Goal: Information Seeking & Learning: Learn about a topic

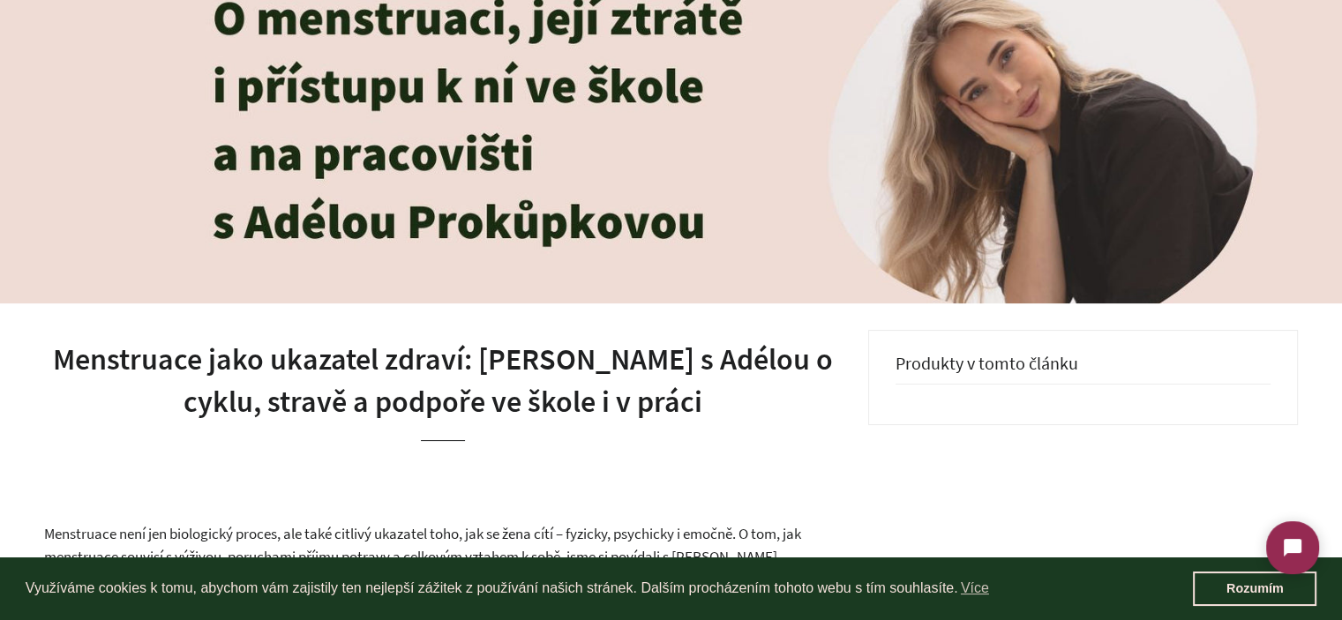
scroll to position [441, 0]
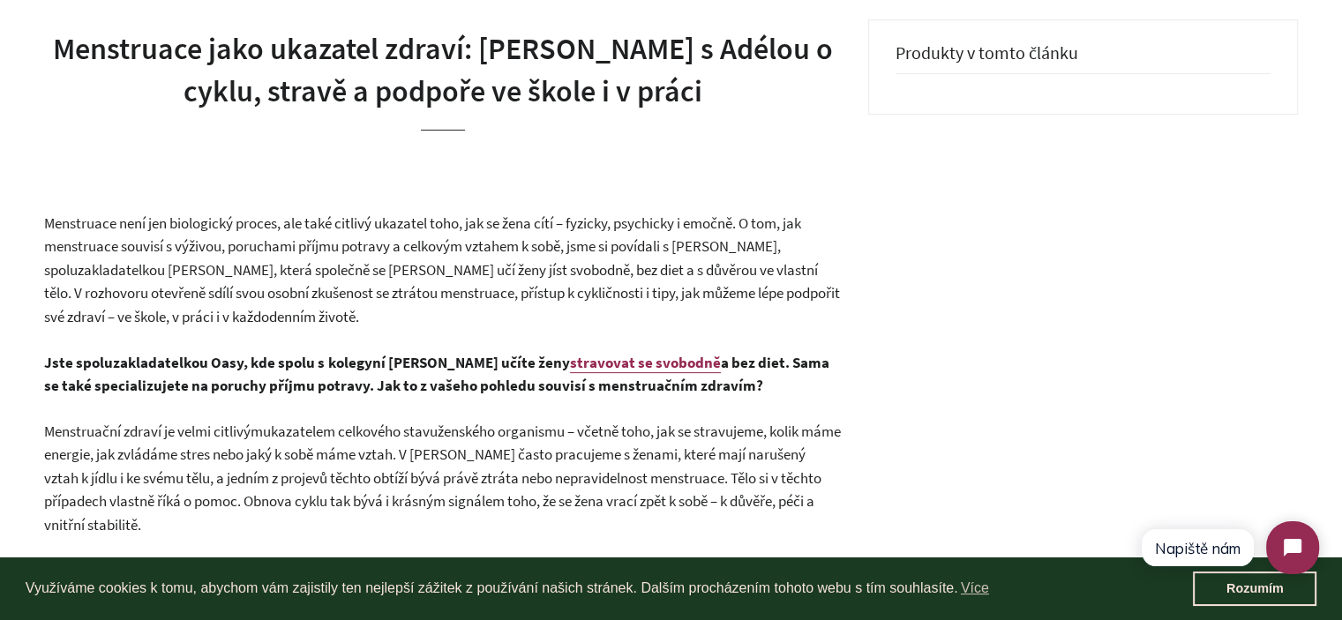
click at [205, 285] on span "Menstruace není jen biologický proces, ale také citlivý ukazatel toho, jak se ž…" at bounding box center [442, 269] width 796 height 113
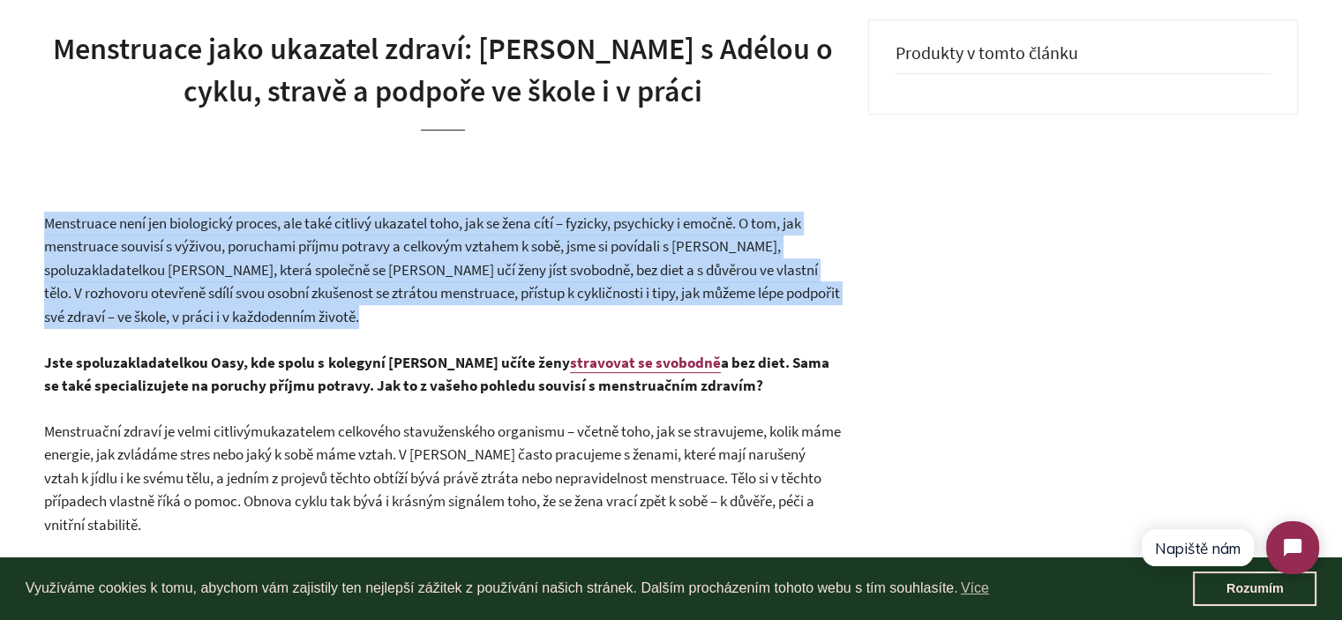
click at [205, 285] on span "Menstruace není jen biologický proces, ale také citlivý ukazatel toho, jak se ž…" at bounding box center [442, 269] width 796 height 113
drag, startPoint x: 347, startPoint y: 285, endPoint x: 379, endPoint y: 305, distance: 38.4
click at [349, 285] on span "Menstruace není jen biologický proces, ale také citlivý ukazatel toho, jak se ž…" at bounding box center [442, 269] width 796 height 113
click at [378, 317] on p "Menstruace není jen biologický proces, ale také citlivý ukazatel toho, jak se ž…" at bounding box center [443, 270] width 798 height 117
drag, startPoint x: 367, startPoint y: 317, endPoint x: 34, endPoint y: 222, distance: 346.6
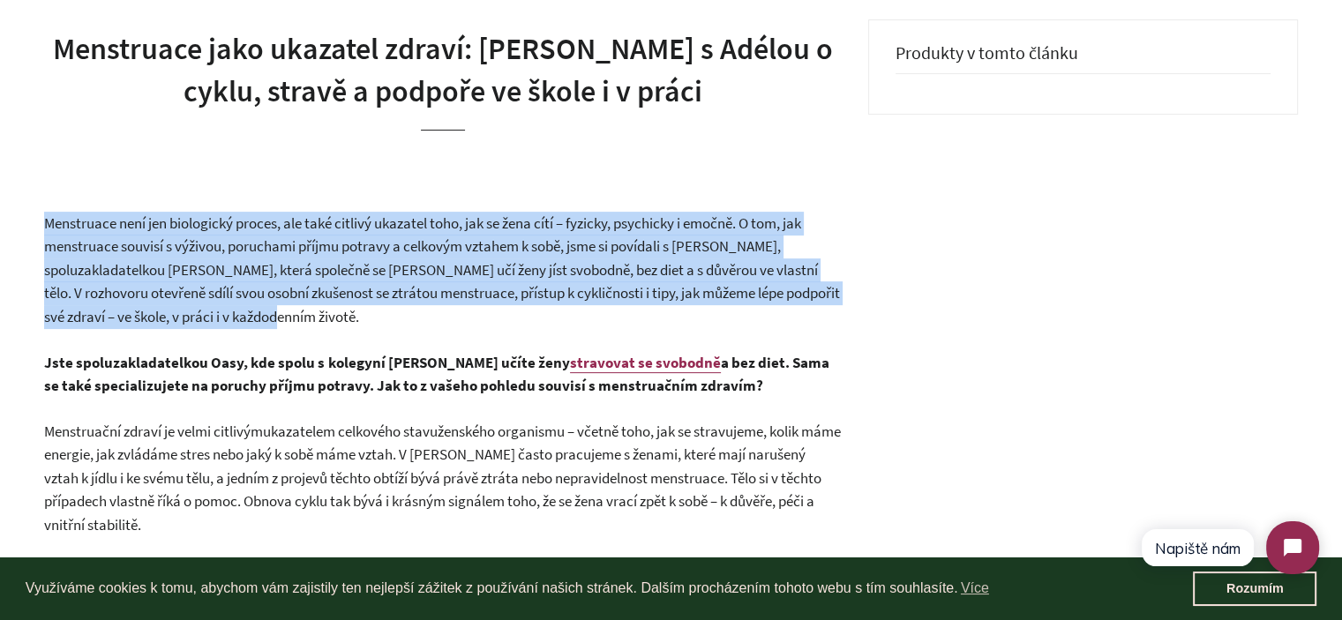
drag, startPoint x: 35, startPoint y: 222, endPoint x: 414, endPoint y: 326, distance: 392.3
click at [414, 326] on p "Menstruace není jen biologický proces, ale také citlivý ukazatel toho, jak se ž…" at bounding box center [443, 270] width 798 height 117
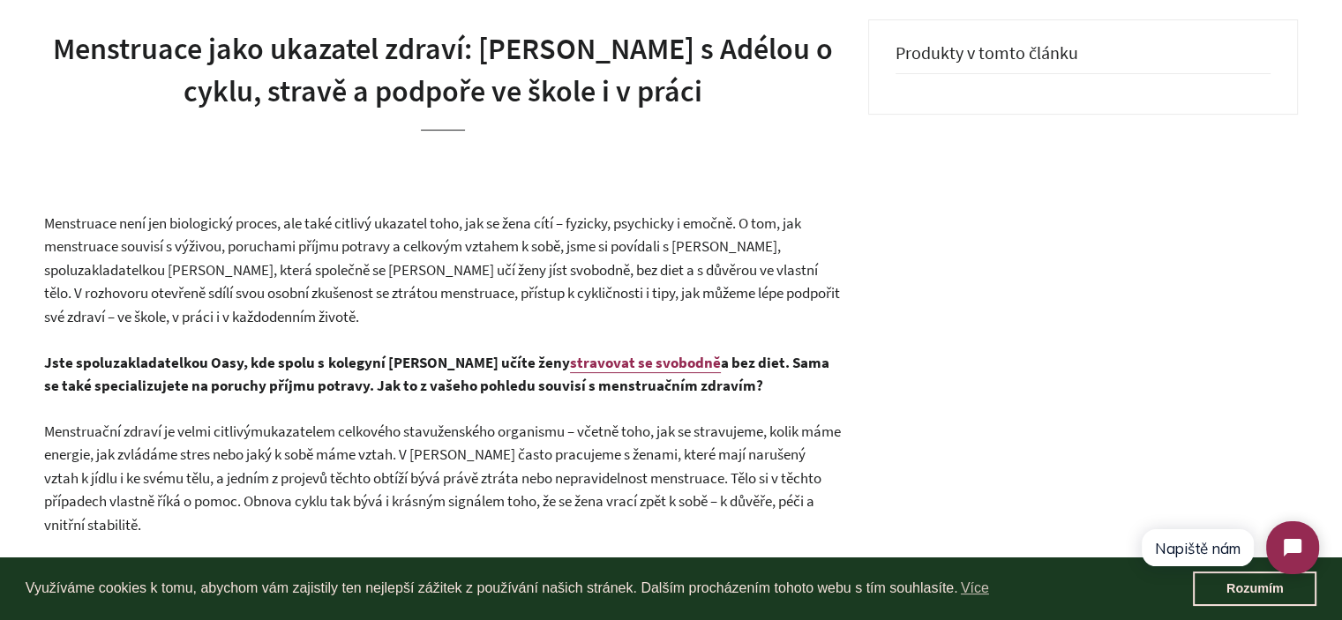
click at [354, 294] on span "Menstruace není jen biologický proces, ale také citlivý ukazatel toho, jak se ž…" at bounding box center [442, 269] width 796 height 113
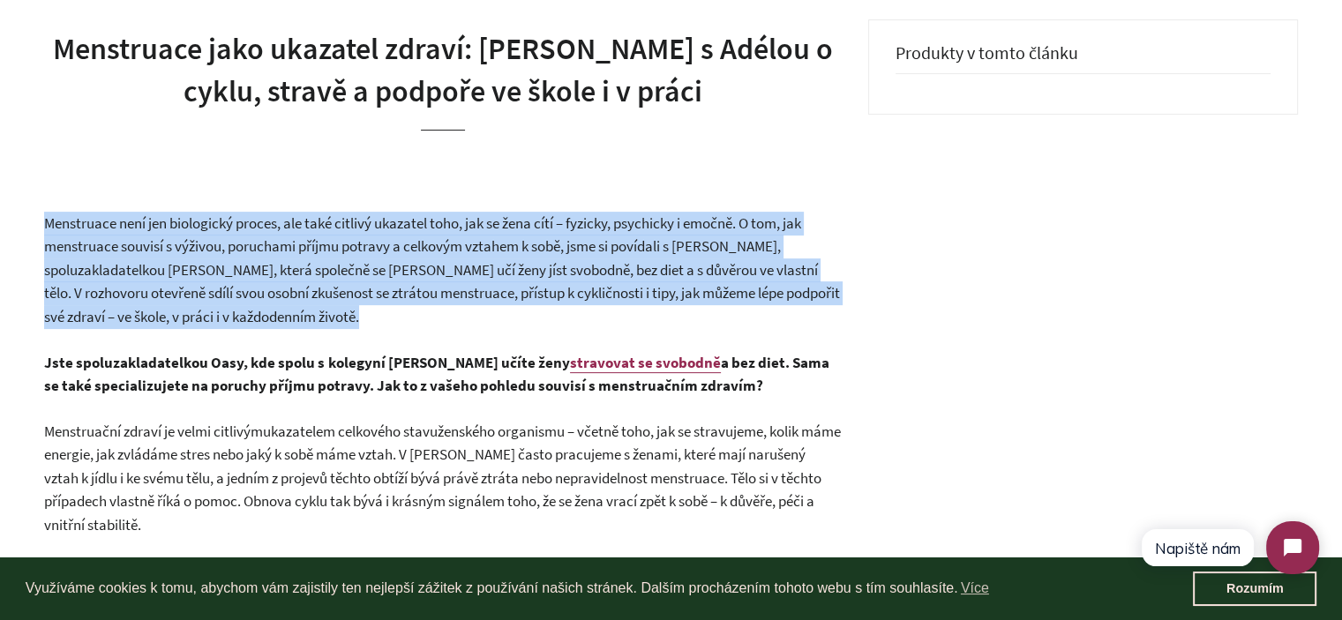
click at [354, 294] on span "Menstruace není jen biologický proces, ale také citlivý ukazatel toho, jak se ž…" at bounding box center [442, 269] width 796 height 113
click at [392, 310] on p "Menstruace není jen biologický proces, ale také citlivý ukazatel toho, jak se ž…" at bounding box center [443, 270] width 798 height 117
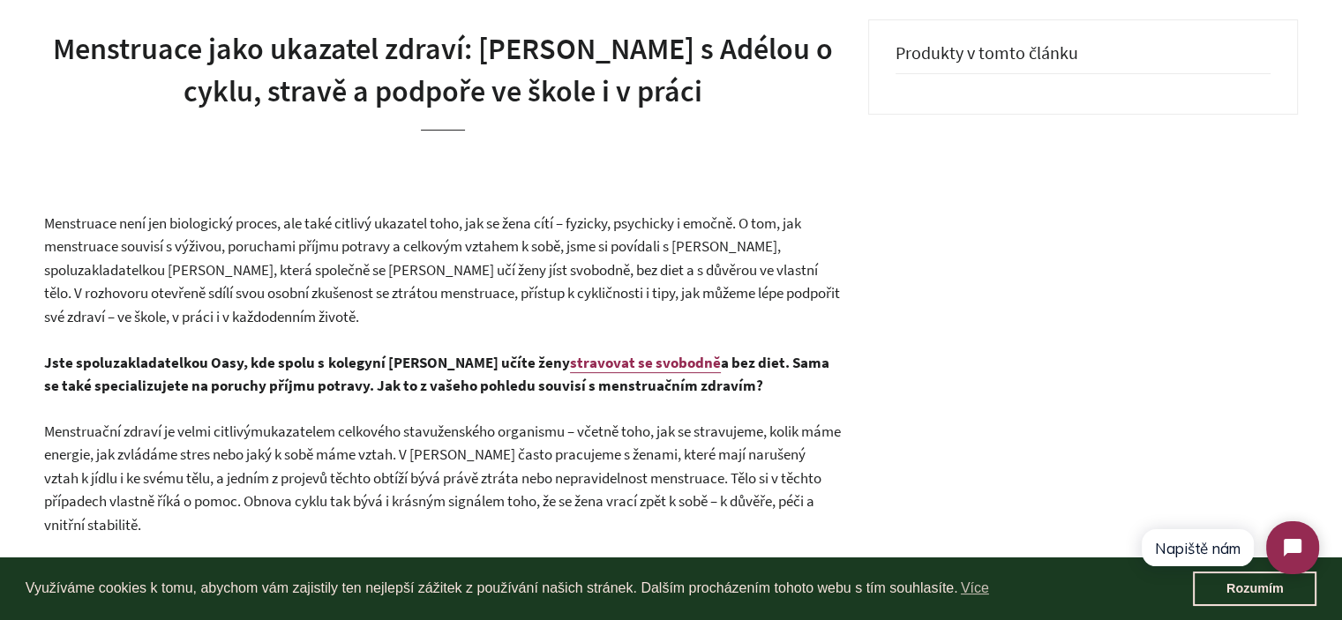
click at [311, 100] on h1 "Menstruace jako ukazatel zdraví: [PERSON_NAME] s Adélou o cyklu, stravě a podpo…" at bounding box center [443, 70] width 798 height 84
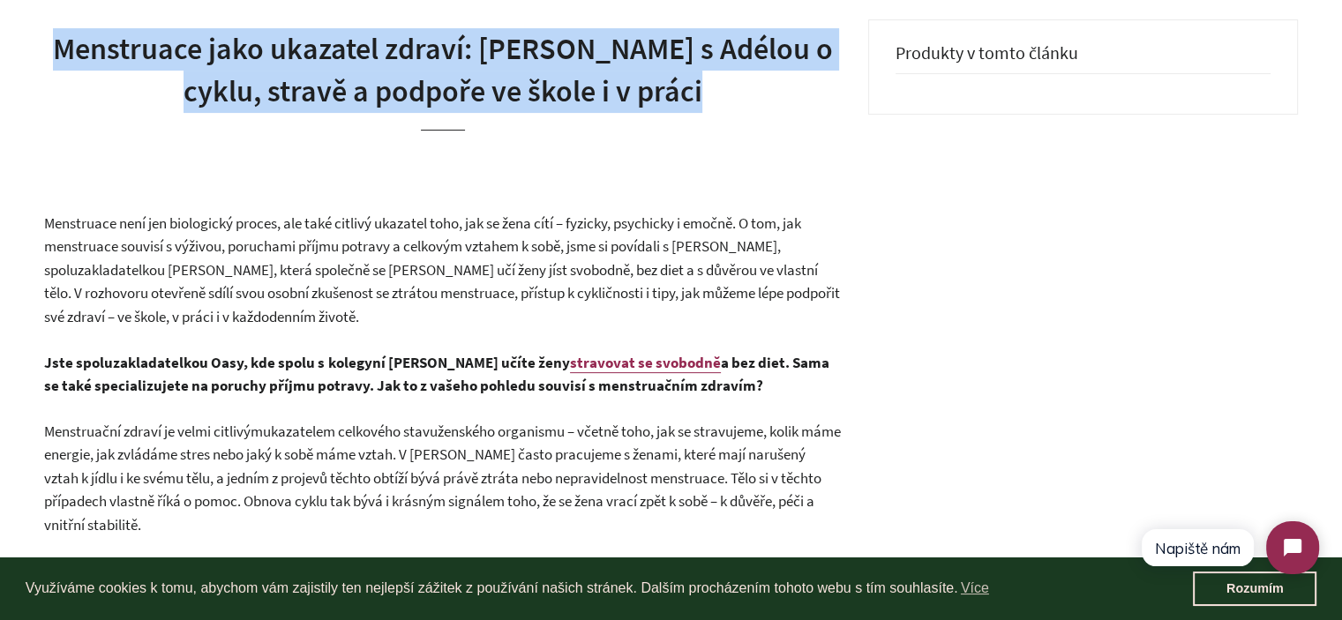
click at [311, 100] on h1 "Menstruace jako ukazatel zdraví: [PERSON_NAME] s Adélou o cyklu, stravě a podpo…" at bounding box center [443, 70] width 798 height 84
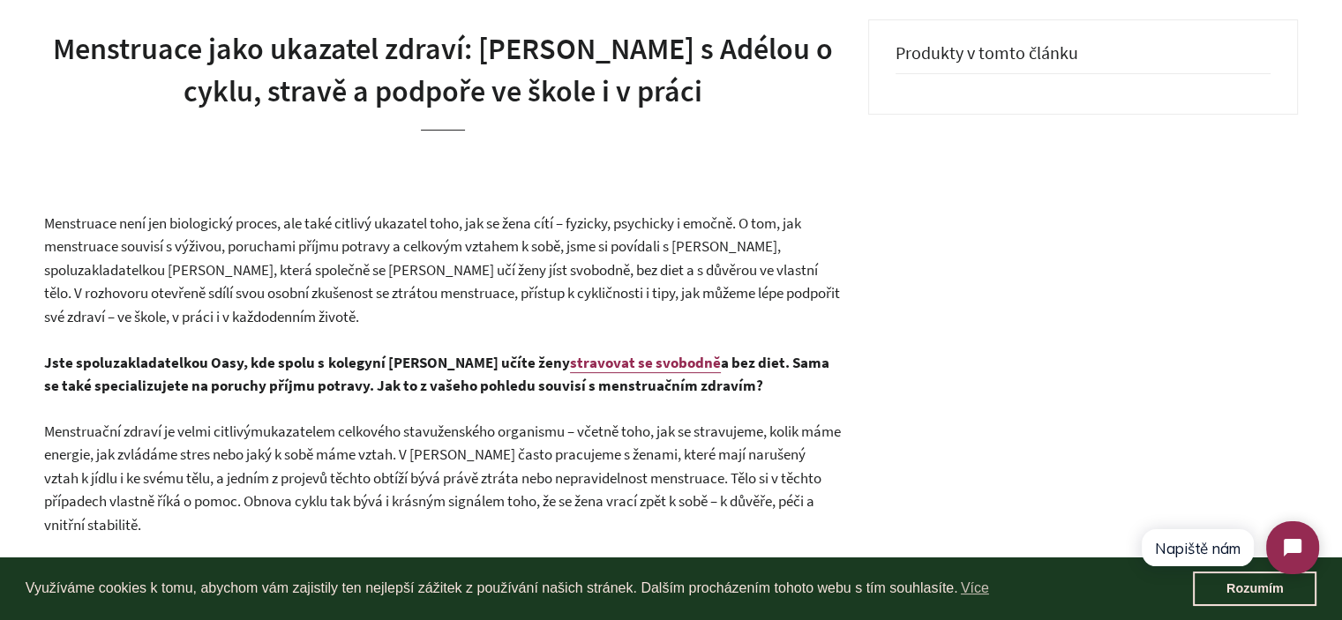
drag, startPoint x: 588, startPoint y: 239, endPoint x: 599, endPoint y: 239, distance: 11.5
click at [588, 241] on span "Menstruace není jen biologický proces, ale také citlivý ukazatel toho, jak se ž…" at bounding box center [442, 269] width 796 height 113
click at [381, 251] on span "Menstruace není jen biologický proces, ale také citlivý ukazatel toho, jak se ž…" at bounding box center [442, 269] width 796 height 113
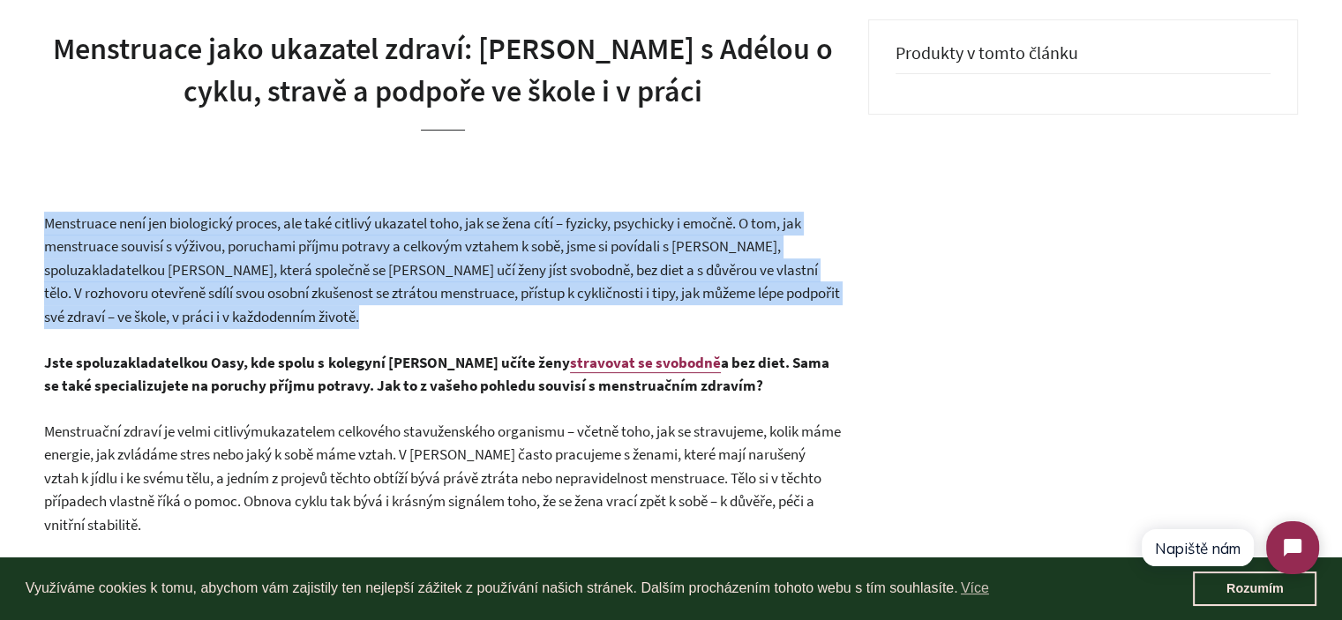
click at [380, 251] on span "Menstruace není jen biologický proces, ale také citlivý ukazatel toho, jak se ž…" at bounding box center [442, 269] width 796 height 113
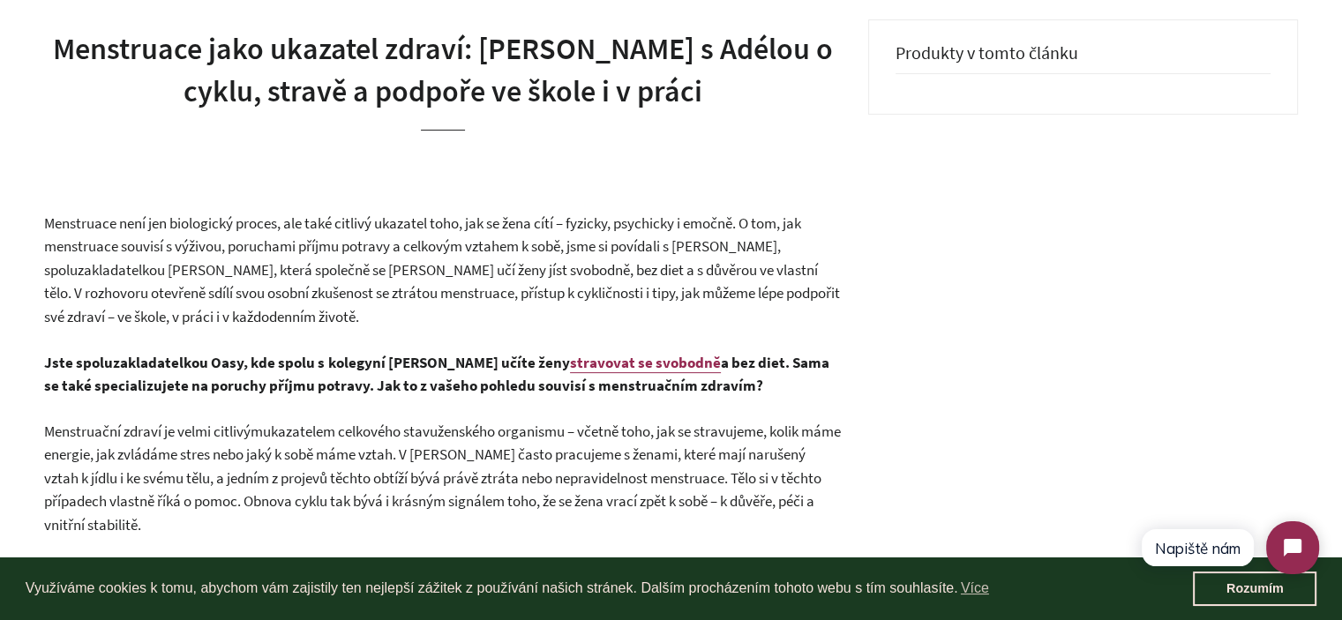
click at [433, 306] on p "Menstruace není jen biologický proces, ale také citlivý ukazatel toho, jak se ž…" at bounding box center [443, 270] width 798 height 117
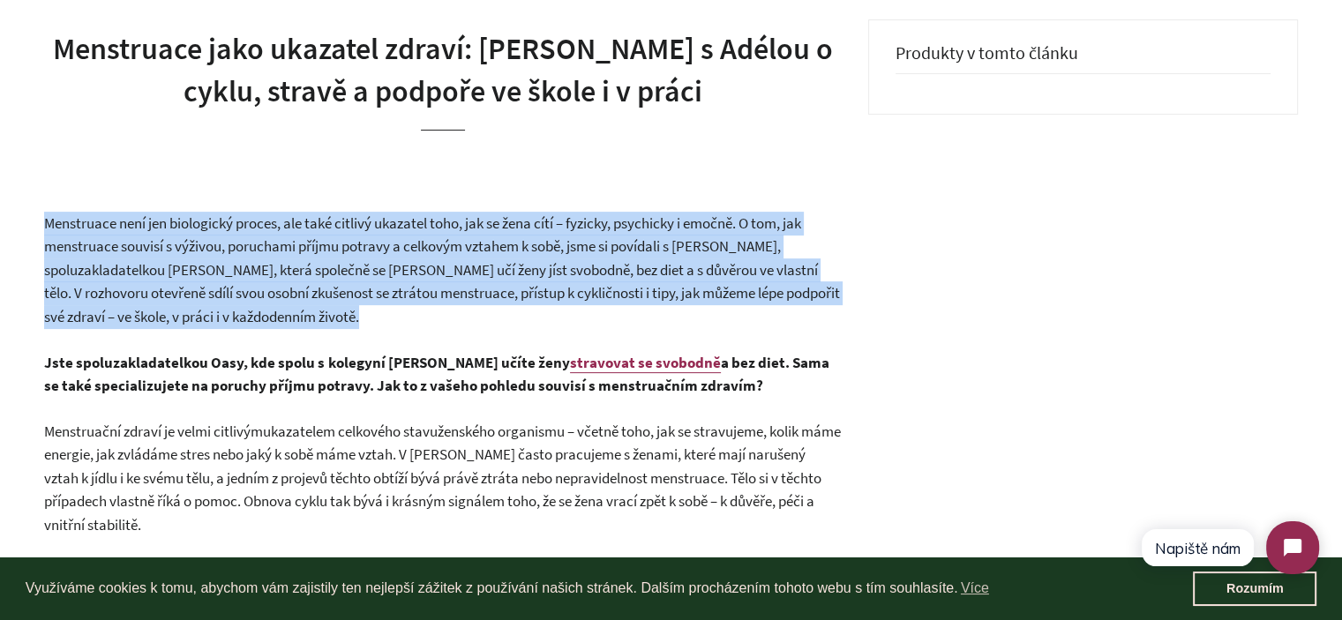
drag, startPoint x: 433, startPoint y: 306, endPoint x: 453, endPoint y: 313, distance: 20.7
click at [433, 305] on p "Menstruace není jen biologický proces, ale také citlivý ukazatel toho, jak se ž…" at bounding box center [443, 270] width 798 height 117
click at [483, 326] on p "Menstruace není jen biologický proces, ale také citlivý ukazatel toho, jak se ž…" at bounding box center [443, 270] width 798 height 117
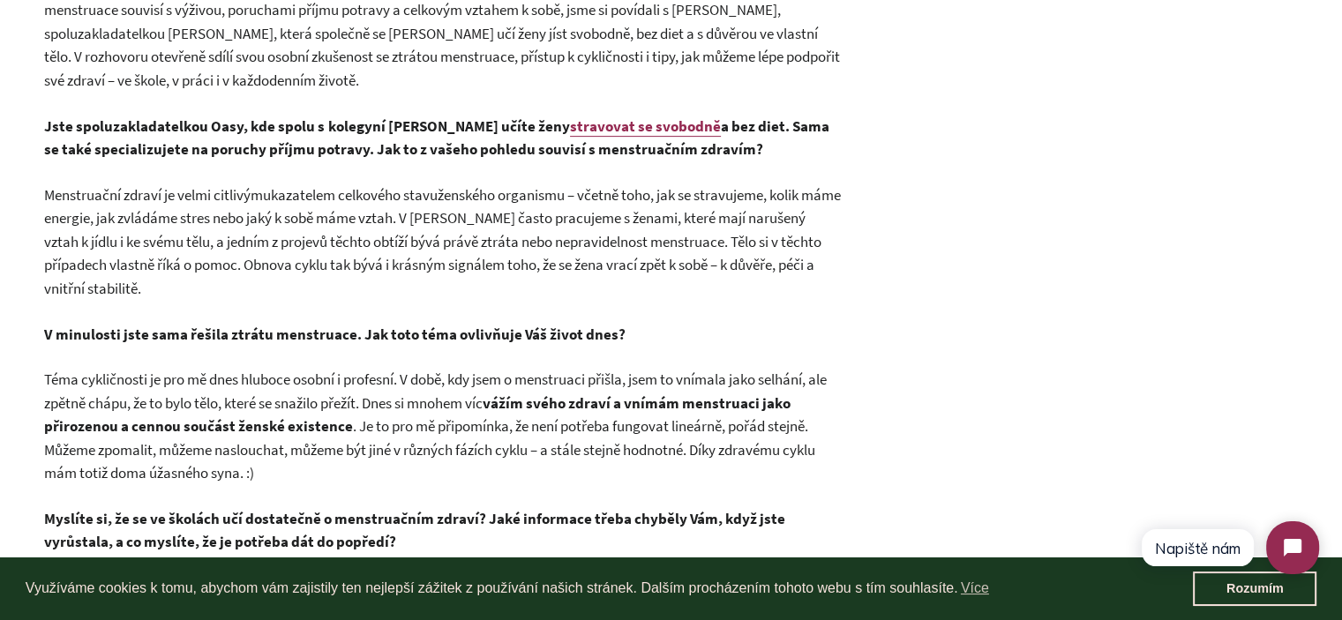
scroll to position [706, 0]
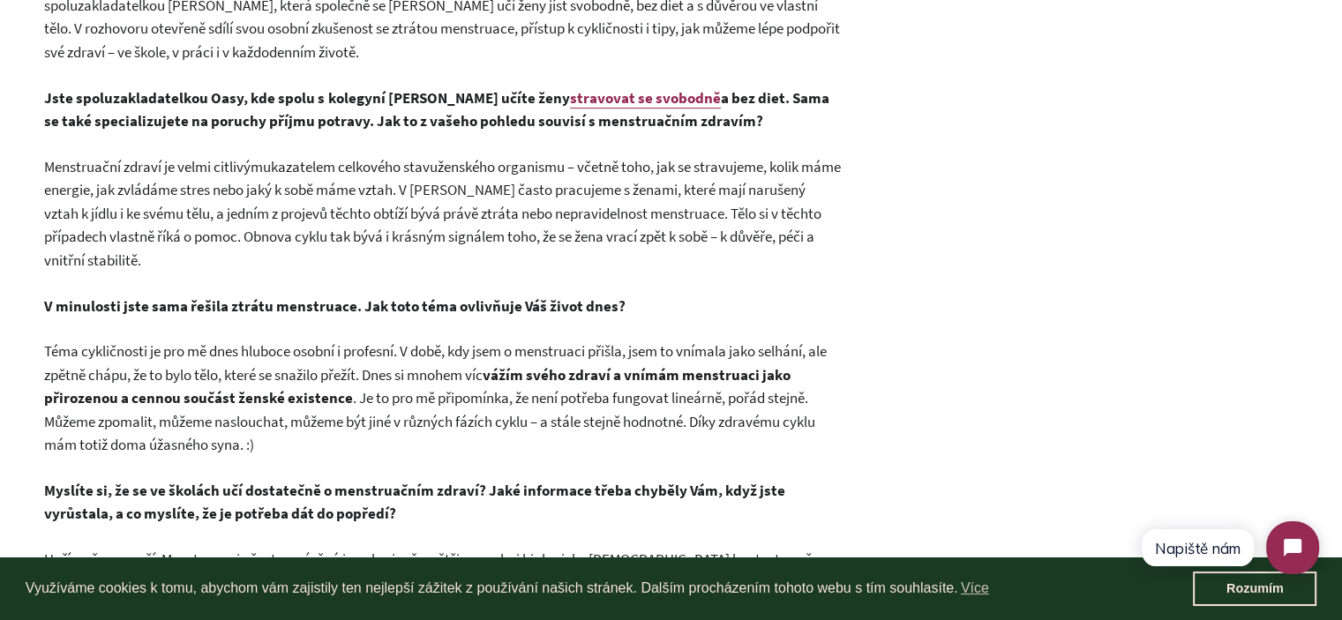
click at [462, 220] on span "ženského organismu – včetně toho, jak se stravujeme, kolik máme energie, jak zv…" at bounding box center [442, 213] width 797 height 113
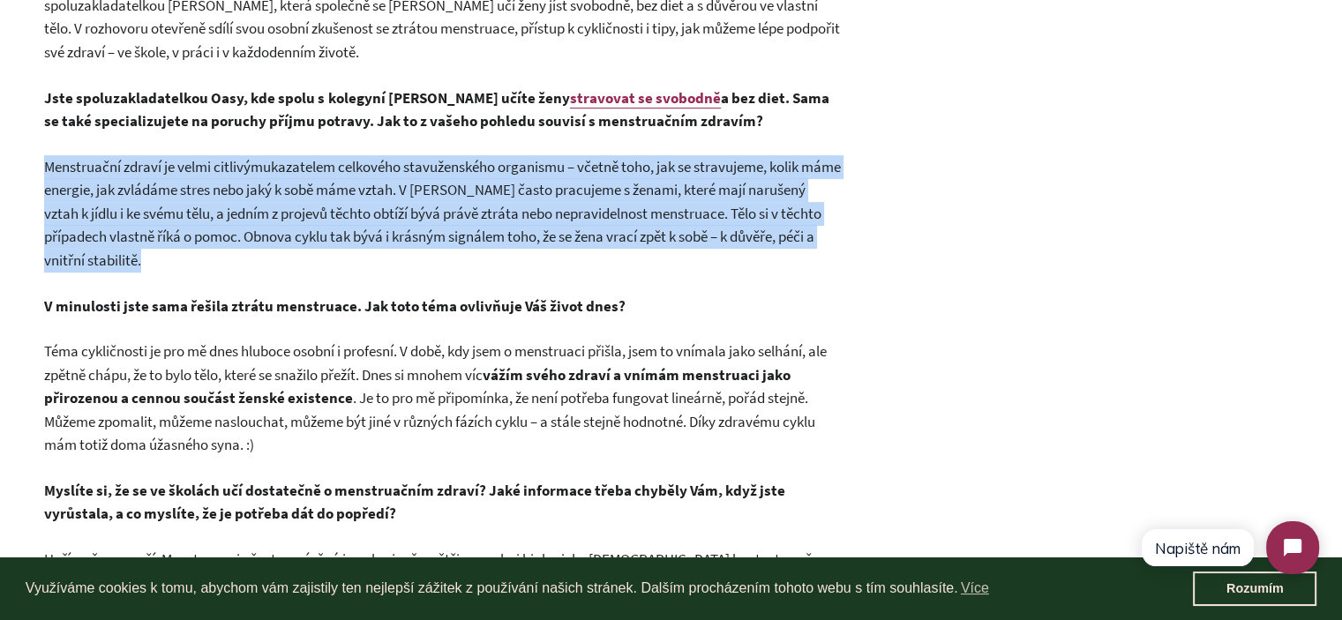
click at [462, 220] on span "ženského organismu – včetně toho, jak se stravujeme, kolik máme energie, jak zv…" at bounding box center [442, 213] width 797 height 113
click at [498, 253] on p "Menstruační zdraví je velmi citlivým ukazatelem celkového stavu ženského organi…" at bounding box center [443, 213] width 798 height 117
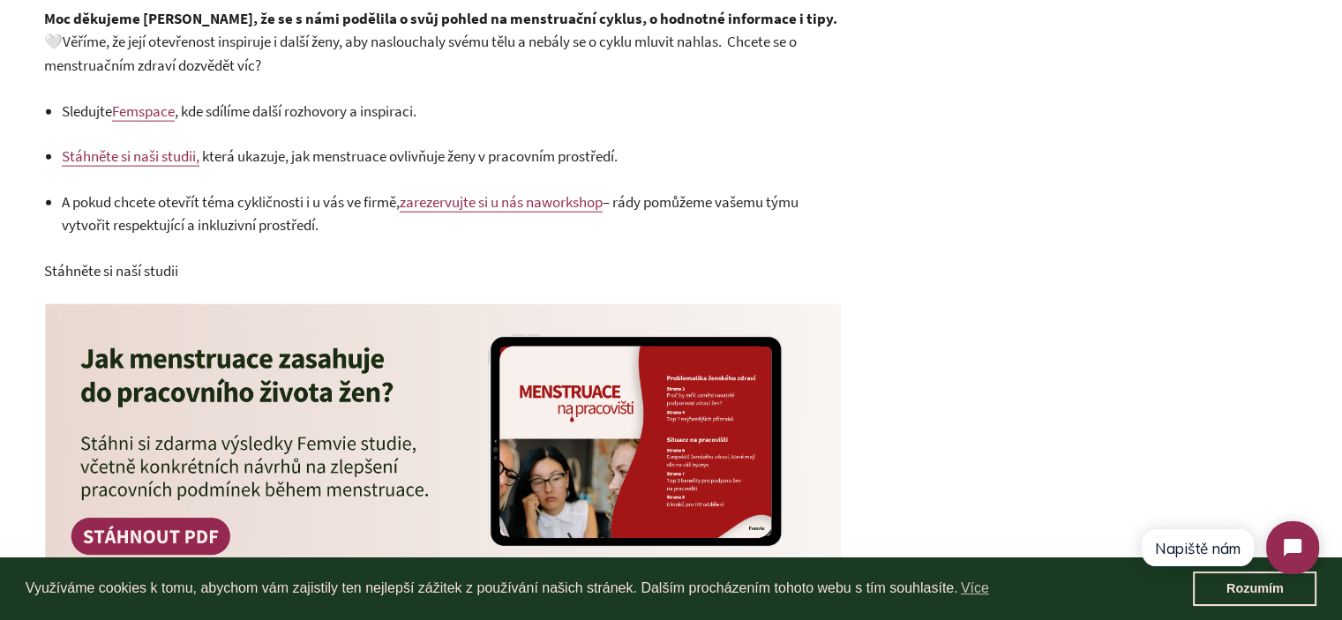
scroll to position [4146, 0]
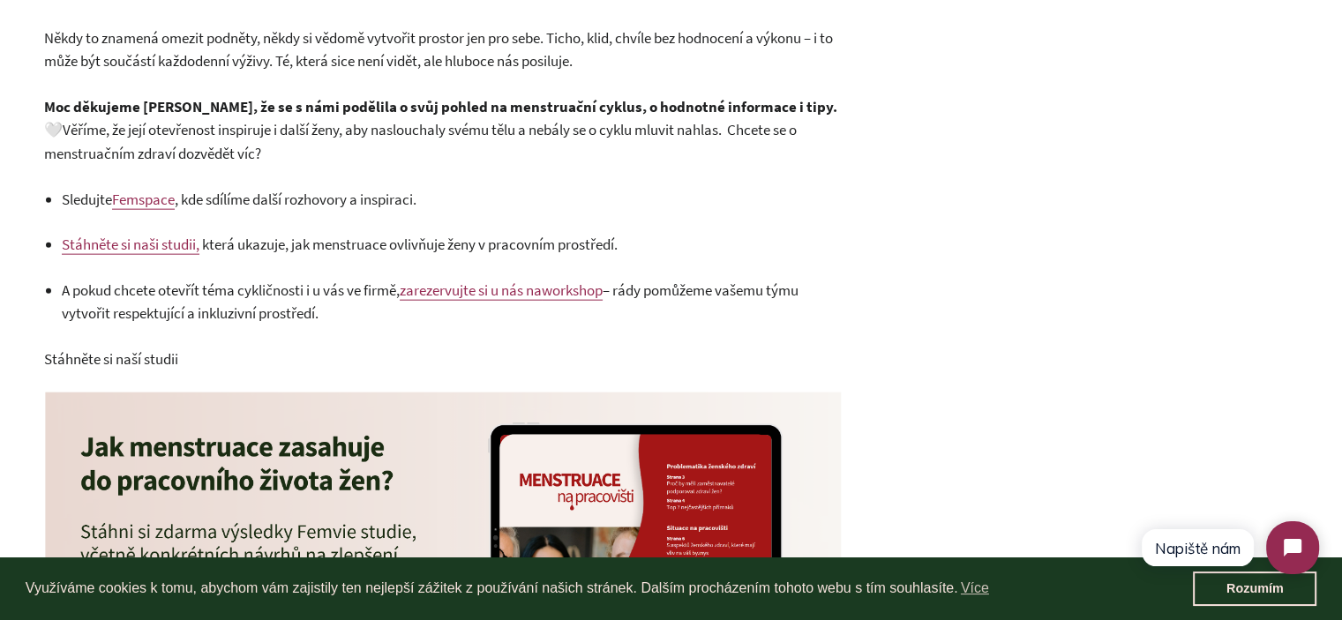
click at [208, 139] on span "Věříme, že její otevřenost inspiruje i další ženy, aby naslouchaly svému tělu a…" at bounding box center [420, 141] width 753 height 43
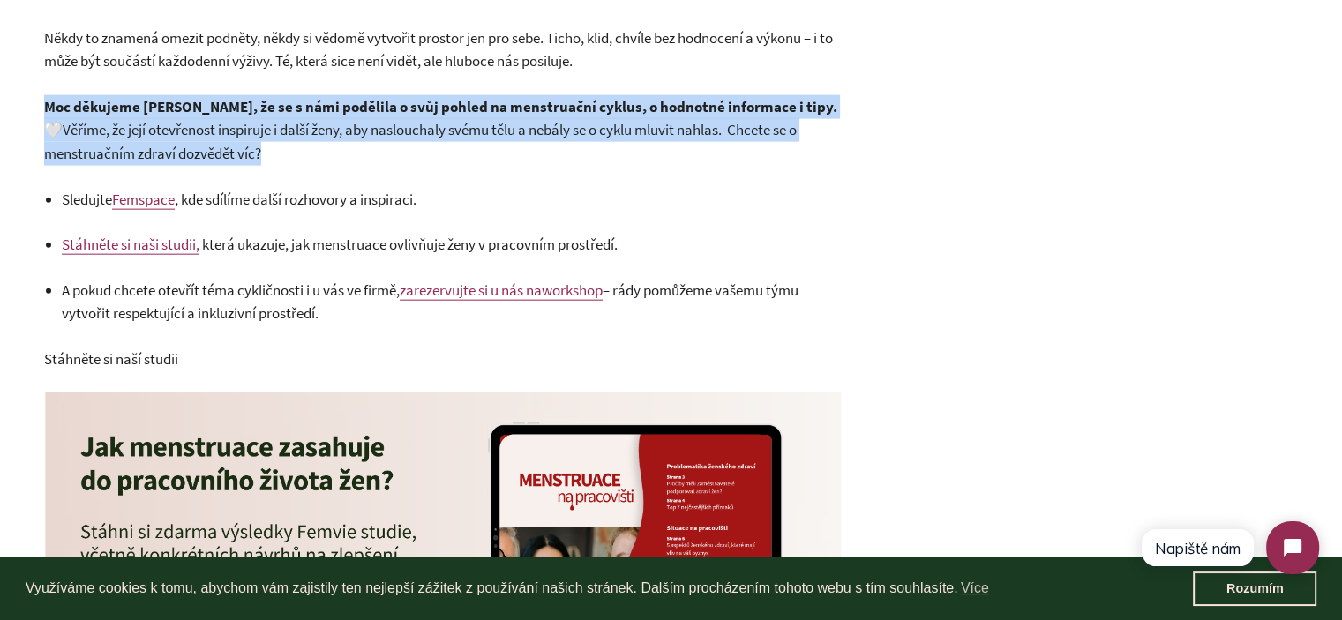
click at [208, 139] on span "Věříme, že její otevřenost inspiruje i další ženy, aby naslouchaly svému tělu a…" at bounding box center [420, 141] width 753 height 43
click at [354, 142] on p "Moc děkujeme [PERSON_NAME], že se s námi podělila o svůj pohled na menstruační …" at bounding box center [443, 130] width 798 height 71
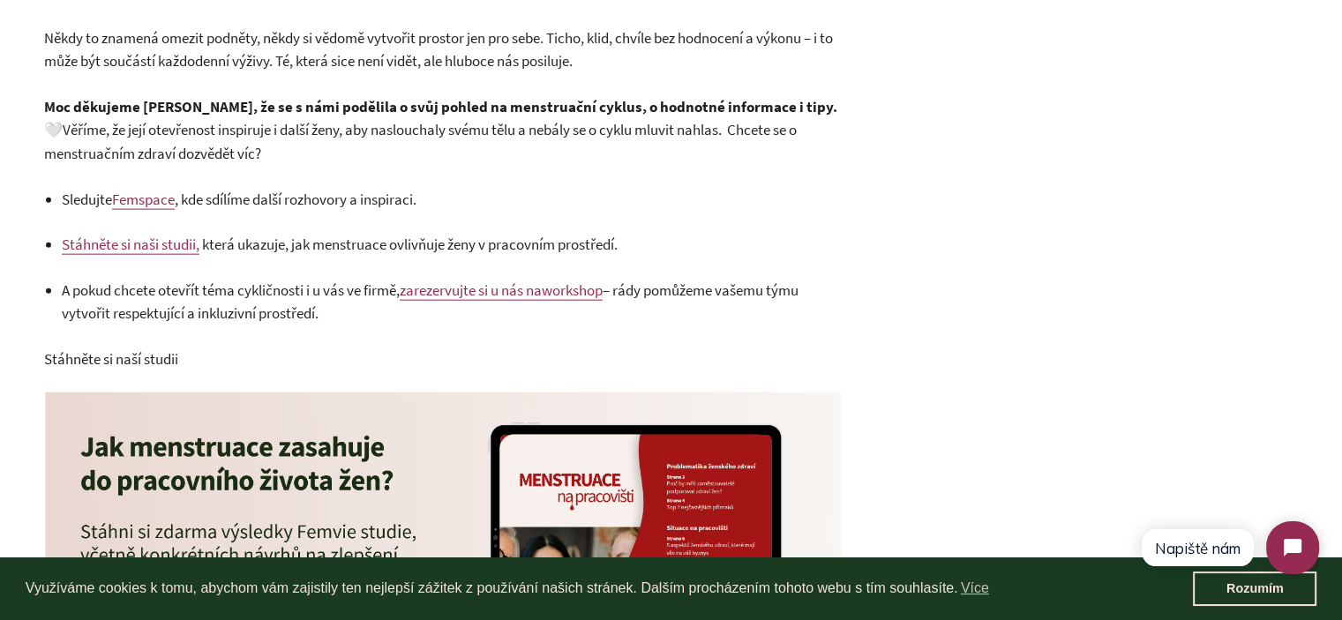
click at [443, 119] on p "Moc děkujeme [PERSON_NAME], že se s námi podělila o svůj pohled na menstruační …" at bounding box center [443, 130] width 798 height 71
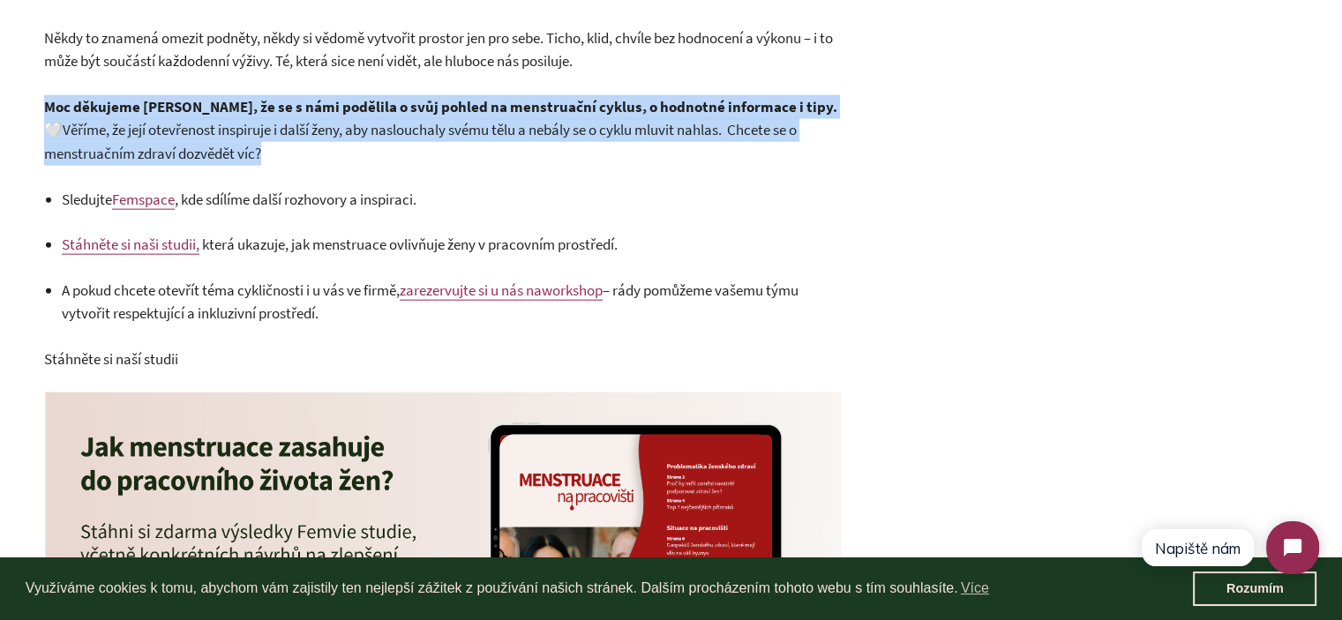
click at [443, 119] on p "Moc děkujeme [PERSON_NAME], že se s námi podělila o svůj pohled na menstruační …" at bounding box center [443, 130] width 798 height 71
click at [469, 130] on span "Věříme, že její otevřenost inspiruje i další ženy, aby naslouchaly svému tělu a…" at bounding box center [420, 141] width 753 height 43
drag, startPoint x: 317, startPoint y: 154, endPoint x: 44, endPoint y: 109, distance: 276.4
click at [44, 109] on p "Moc děkujeme [PERSON_NAME], že se s námi podělila o svůj pohled na menstruační …" at bounding box center [443, 130] width 798 height 71
click at [44, 109] on strong "Moc děkujeme [PERSON_NAME], že se s námi podělila o svůj pohled na menstruační …" at bounding box center [440, 106] width 793 height 19
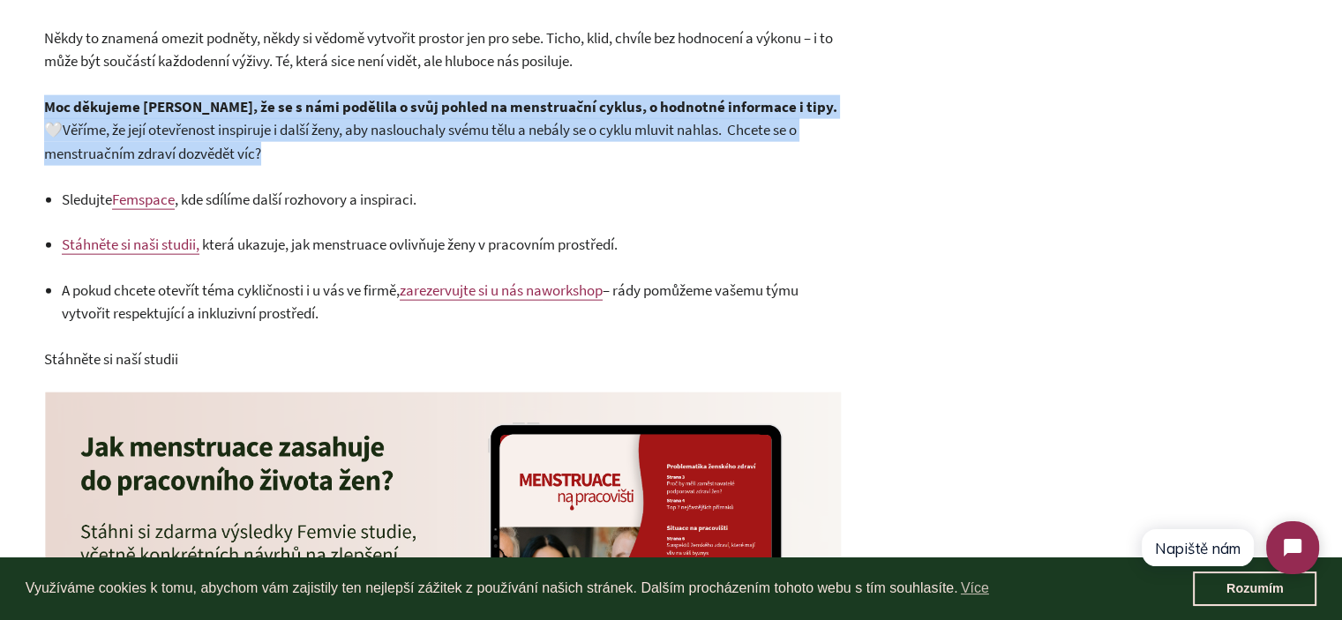
drag, startPoint x: 44, startPoint y: 109, endPoint x: 289, endPoint y: 147, distance: 248.3
click at [289, 147] on p "Moc děkujeme [PERSON_NAME], že se s námi podělila o svůj pohled na menstruační …" at bounding box center [443, 130] width 798 height 71
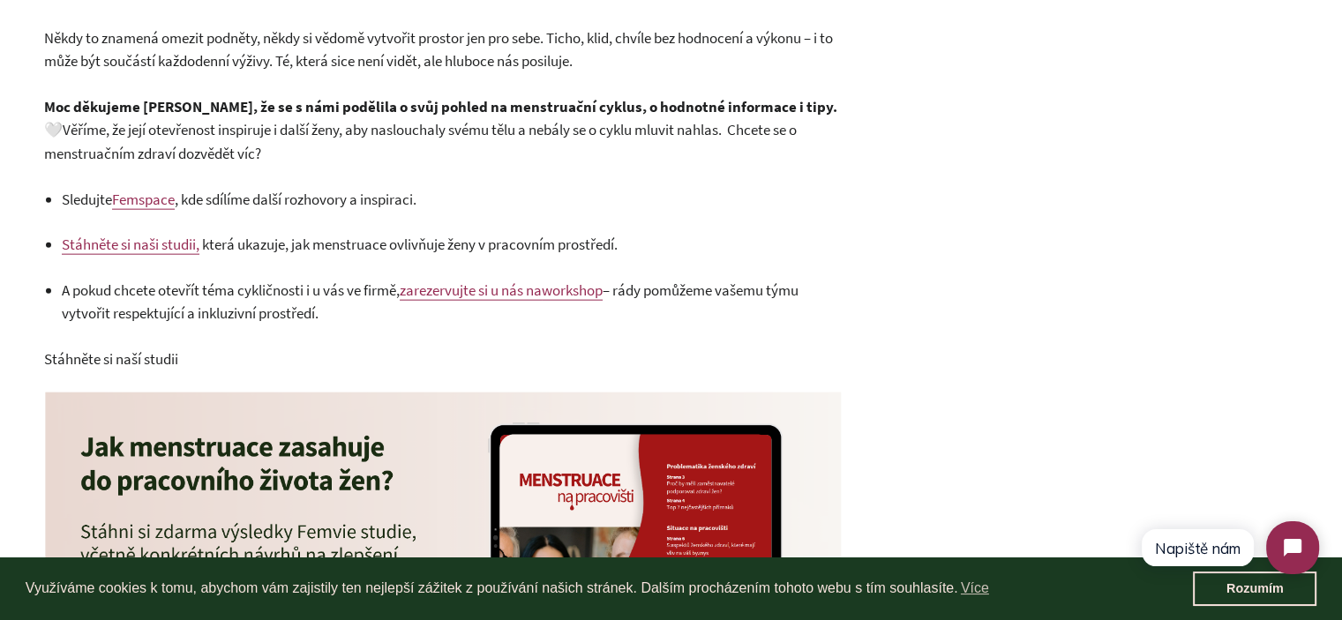
click at [318, 210] on p "Sledujte Femspace , kde sdílíme další rozhovory a inspiraci." at bounding box center [452, 200] width 780 height 24
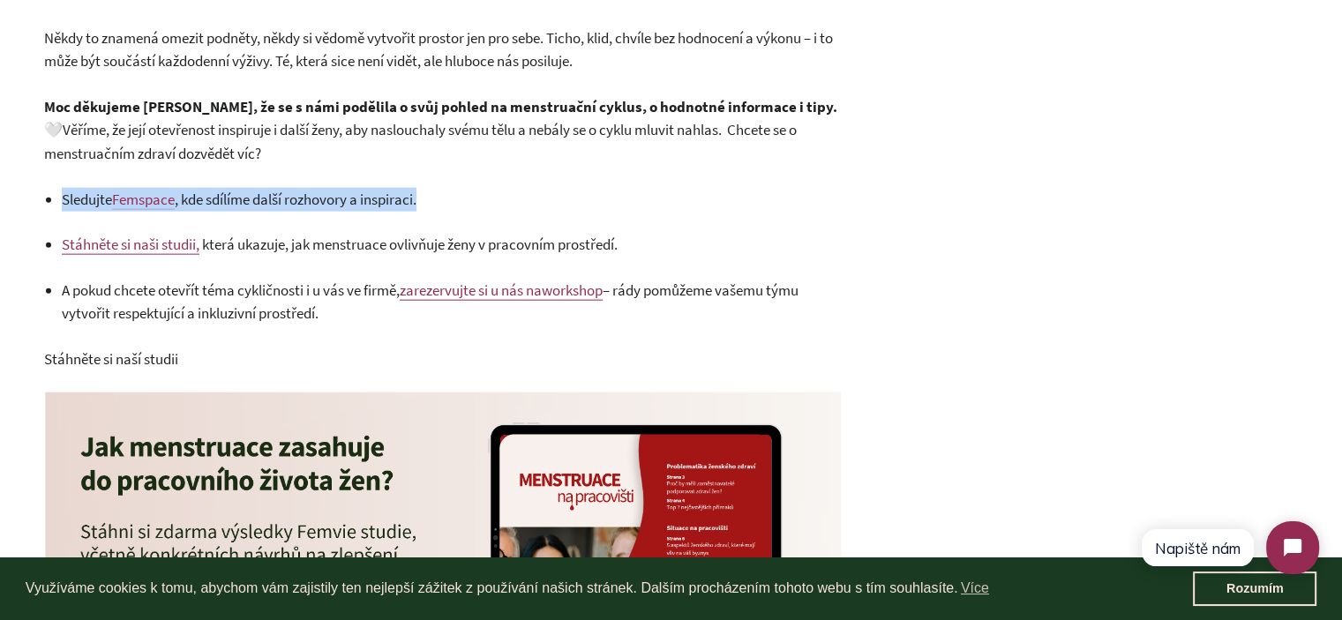
click at [318, 210] on p "Sledujte Femspace , kde sdílíme další rozhovory a inspiraci." at bounding box center [452, 200] width 780 height 24
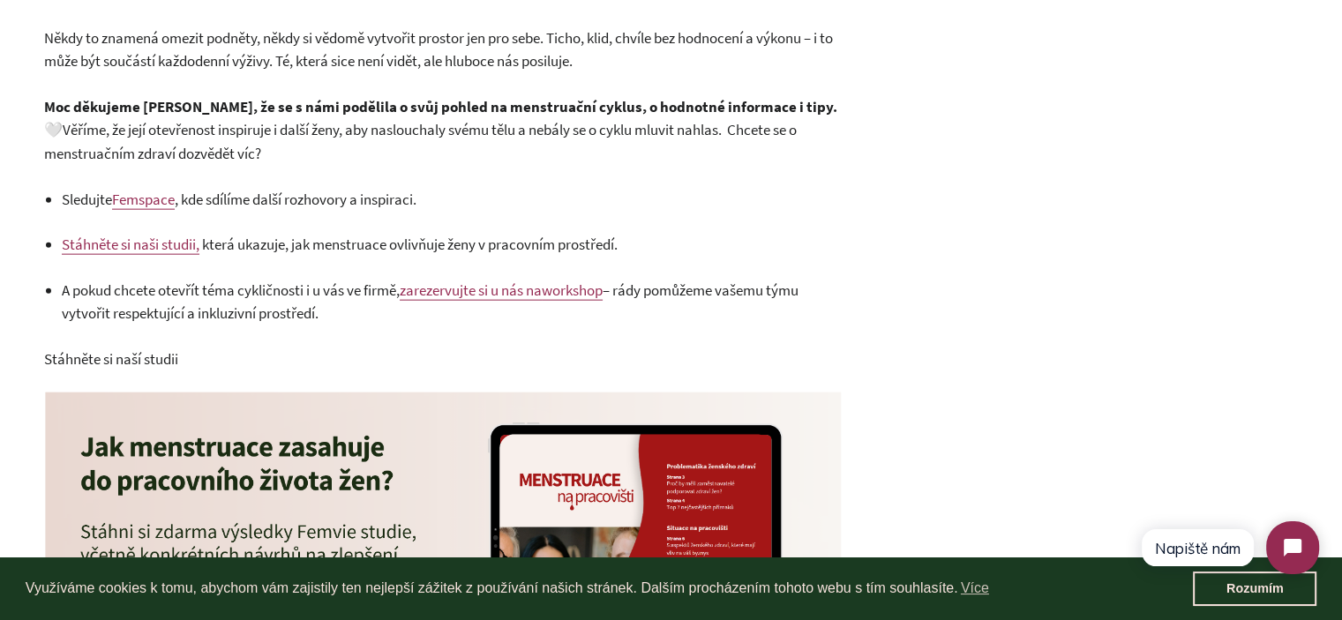
click at [341, 248] on span "která ukazuje, jak menstruace ovlivňuje ženy v pracovním prostředí." at bounding box center [410, 244] width 416 height 19
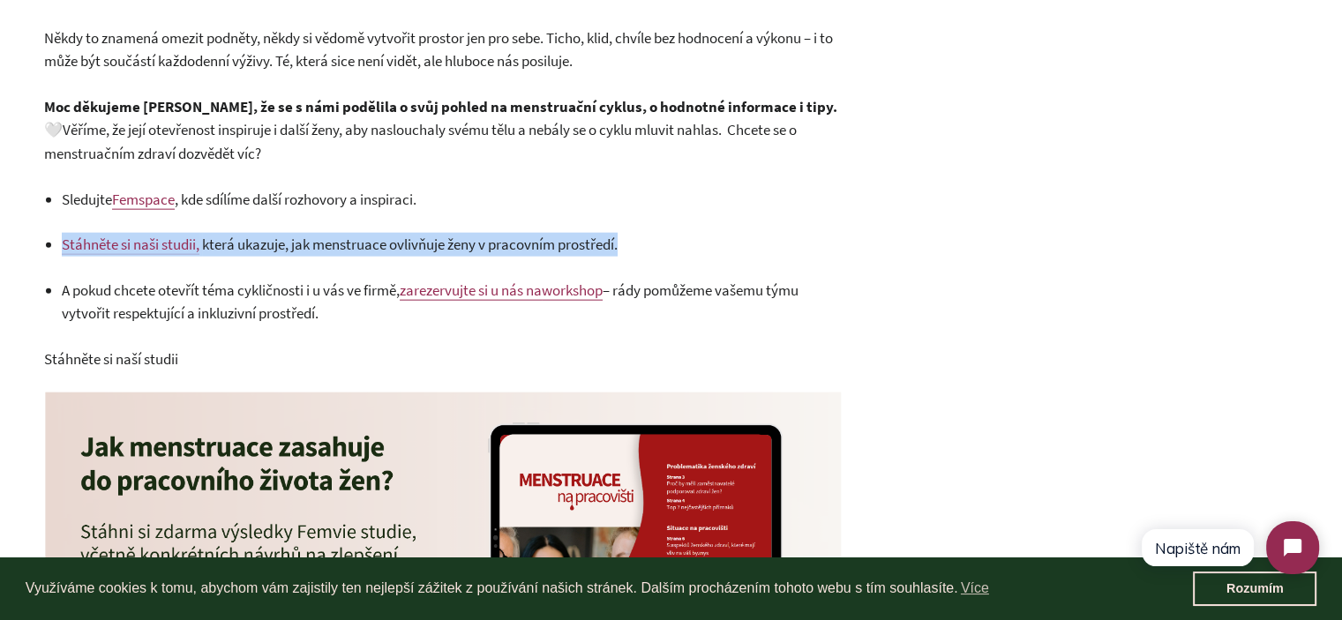
click at [341, 248] on span "která ukazuje, jak menstruace ovlivňuje ženy v pracovním prostředí." at bounding box center [410, 244] width 416 height 19
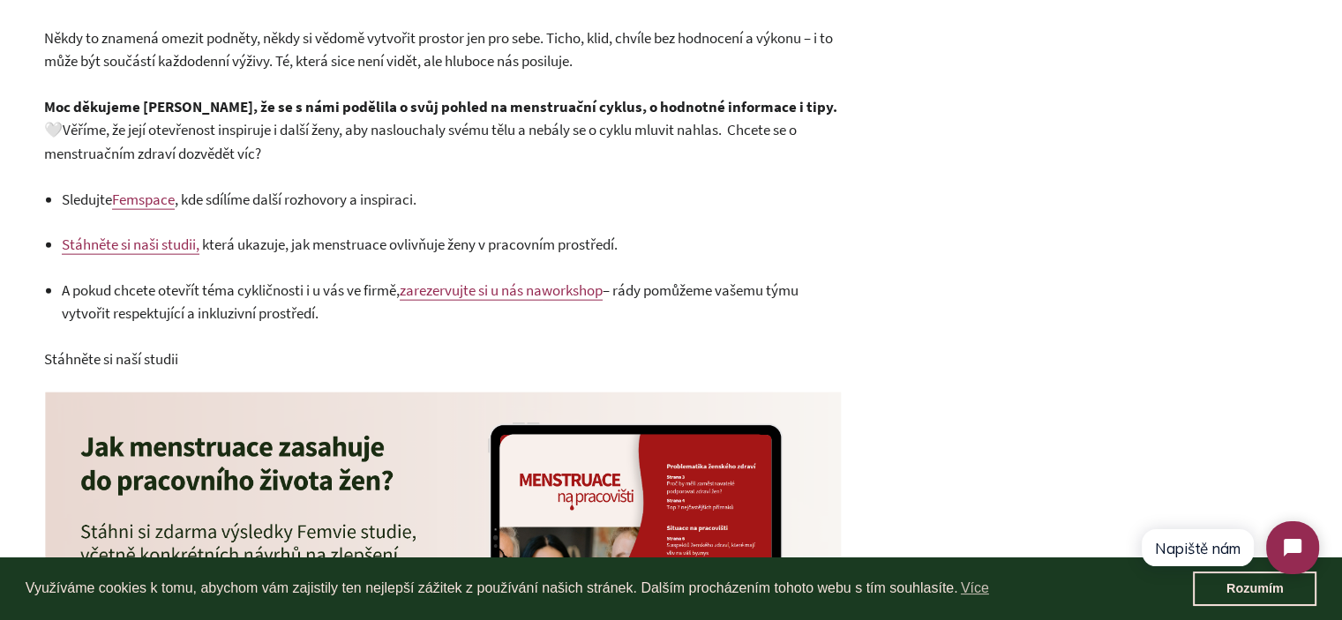
click at [325, 311] on p "A pokud chcete otevřít téma cykličnosti i u vás ve firmě, zarezervujte si u nás…" at bounding box center [452, 302] width 780 height 47
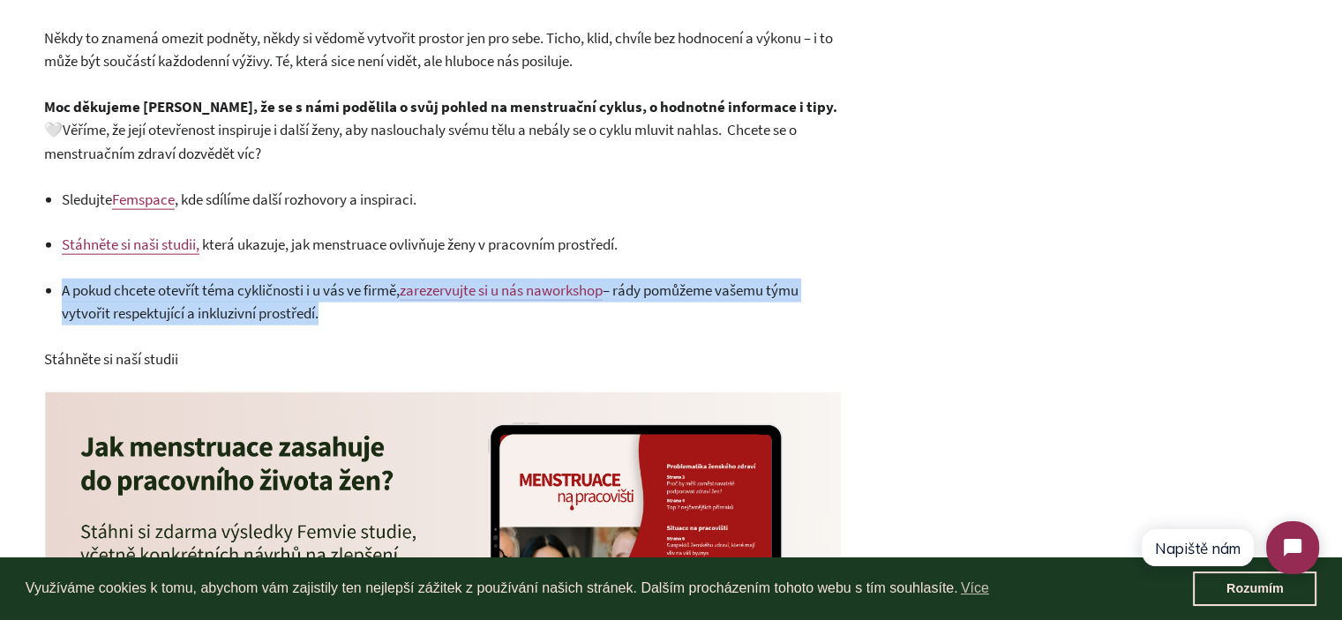
click at [325, 311] on p "A pokud chcete otevřít téma cykličnosti i u vás ve firmě, zarezervujte si u nás…" at bounding box center [452, 302] width 780 height 47
click at [392, 311] on p "A pokud chcete otevřít téma cykličnosti i u vás ve firmě, zarezervujte si u nás…" at bounding box center [452, 302] width 780 height 47
drag, startPoint x: 390, startPoint y: 311, endPoint x: 55, endPoint y: 301, distance: 335.4
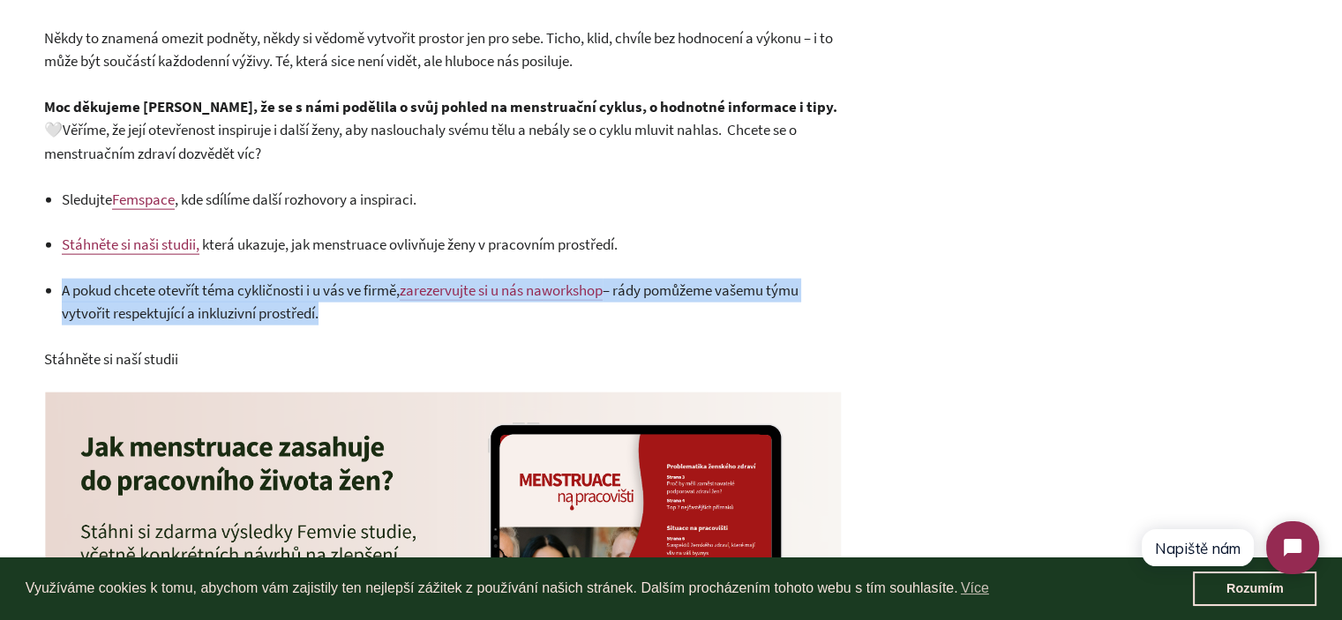
click at [472, 283] on link "zarezervujte si u nás na" at bounding box center [471, 291] width 142 height 20
